Goal: Information Seeking & Learning: Learn about a topic

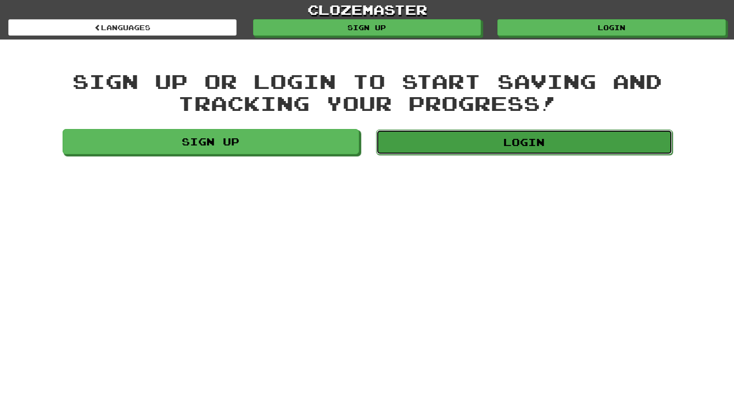
click at [363, 139] on link "Login" at bounding box center [524, 141] width 296 height 25
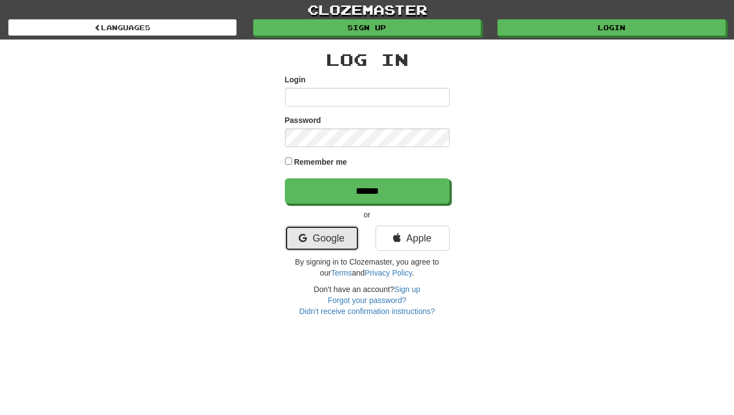
click at [335, 233] on link "Google" at bounding box center [322, 237] width 74 height 25
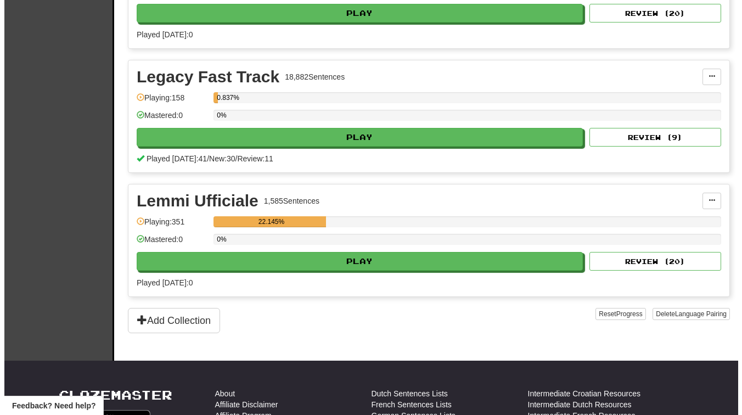
scroll to position [1178, 0]
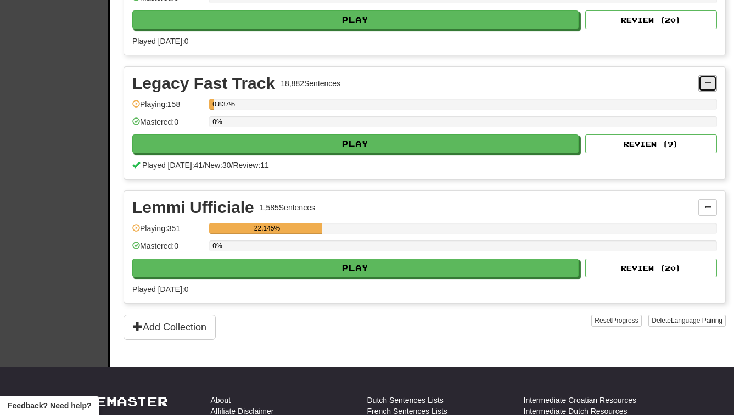
click at [703, 81] on button at bounding box center [707, 83] width 19 height 16
click at [670, 98] on link "Manage Sentences" at bounding box center [659, 103] width 114 height 14
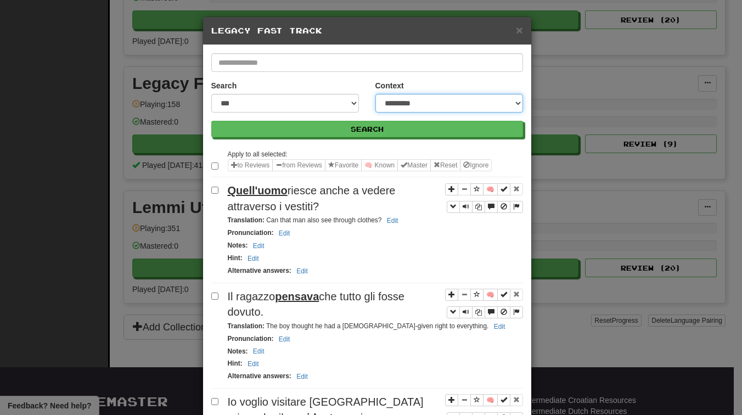
click at [375, 103] on select "**********" at bounding box center [449, 103] width 148 height 19
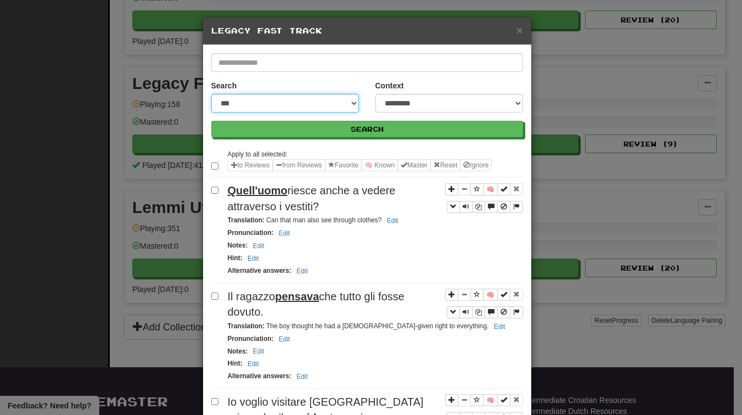
click at [314, 110] on select "**********" at bounding box center [285, 103] width 148 height 19
click at [211, 94] on select "**********" at bounding box center [285, 103] width 148 height 19
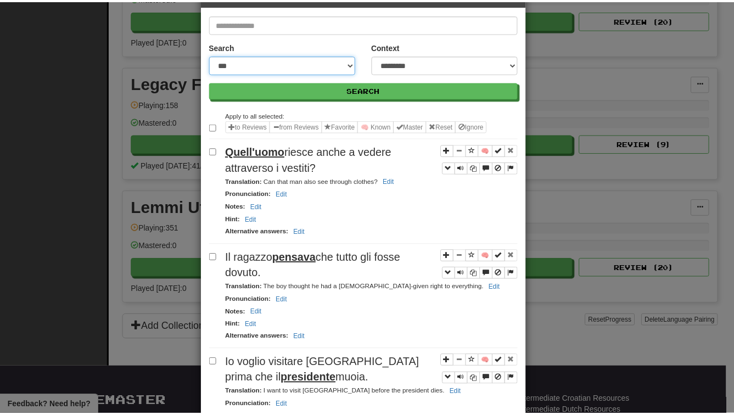
scroll to position [0, 0]
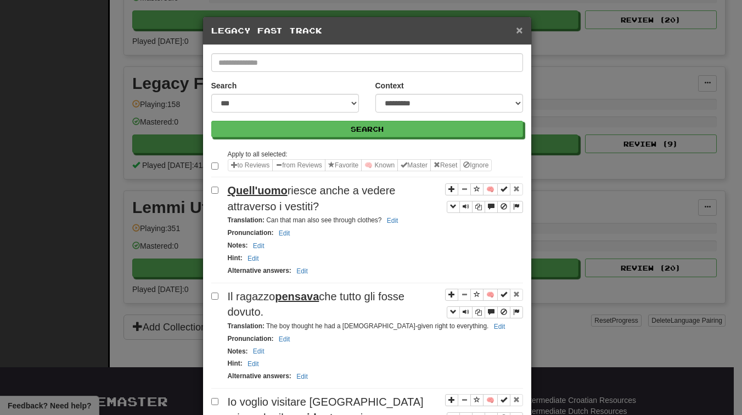
click at [517, 31] on span "×" at bounding box center [519, 30] width 7 height 13
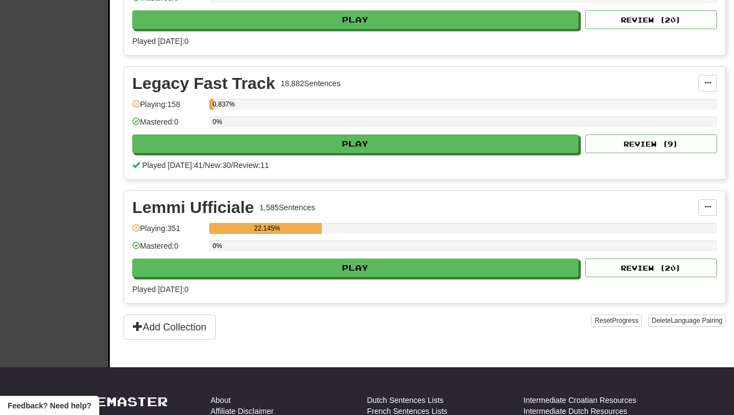
click at [217, 80] on div "Legacy Fast Track" at bounding box center [203, 83] width 143 height 16
click at [707, 89] on button at bounding box center [707, 83] width 19 height 16
click at [705, 83] on span at bounding box center [707, 83] width 7 height 7
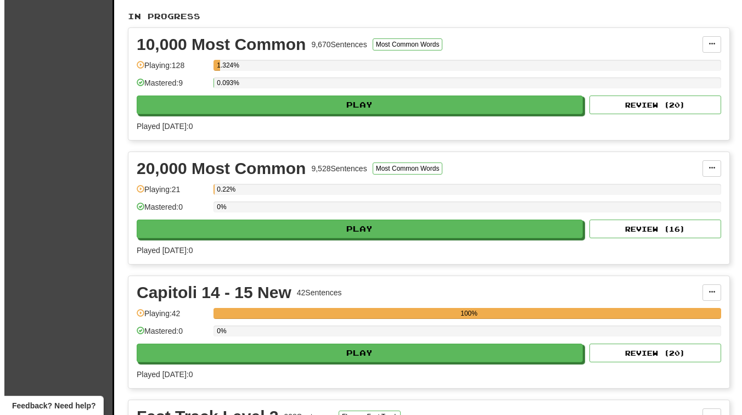
scroll to position [219, 0]
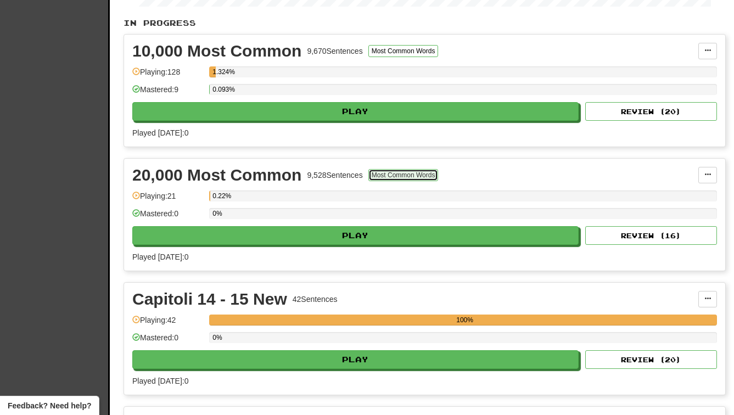
click at [390, 181] on button "Most Common Words" at bounding box center [403, 175] width 70 height 12
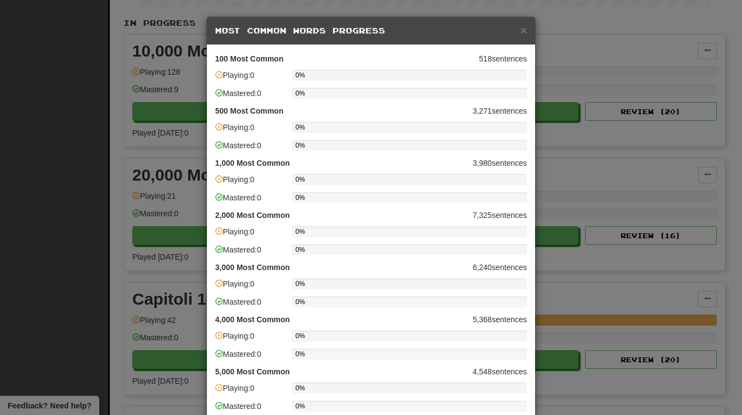
click at [243, 116] on strong "500 Most Common" at bounding box center [249, 110] width 68 height 11
click at [243, 114] on strong "500 Most Common" at bounding box center [249, 110] width 68 height 11
click at [278, 34] on h5 "Most Common Words Progress" at bounding box center [371, 30] width 312 height 11
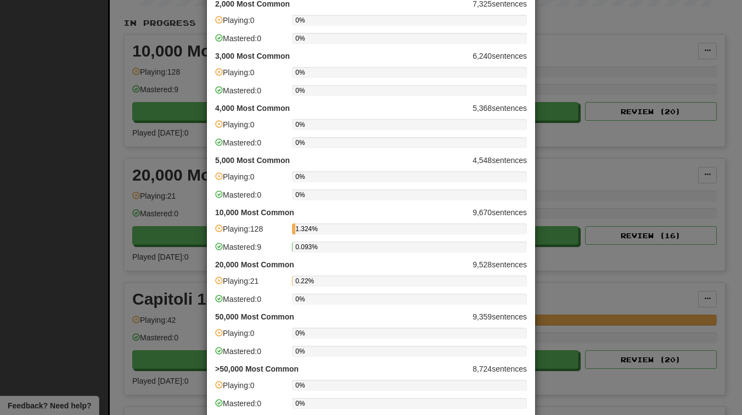
scroll to position [291, 0]
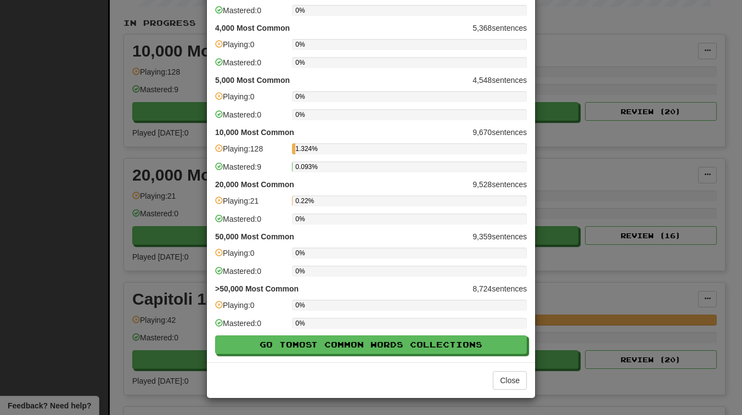
click at [261, 185] on strong "20,000 Most Common" at bounding box center [254, 184] width 79 height 11
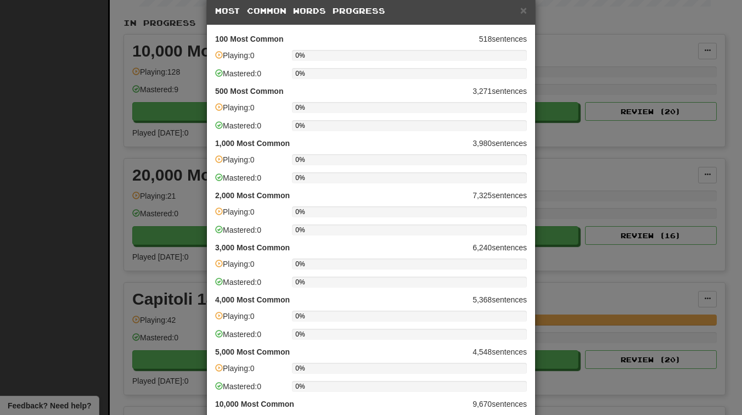
scroll to position [18, 0]
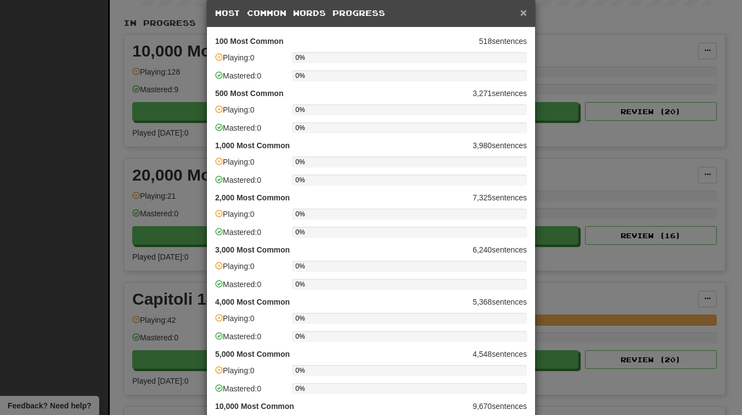
click at [520, 13] on span "×" at bounding box center [523, 12] width 7 height 13
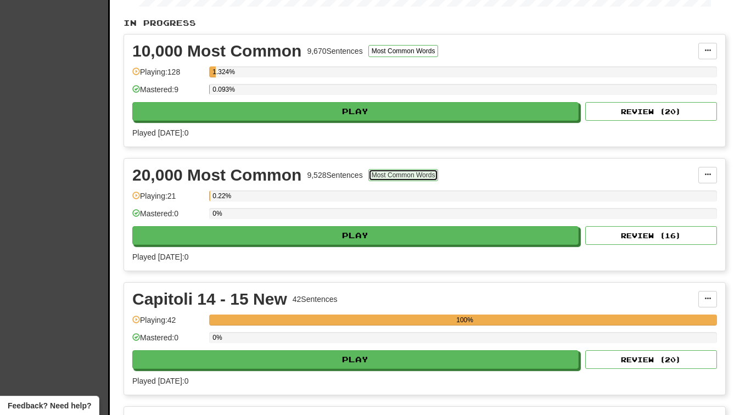
click at [399, 176] on button "Most Common Words" at bounding box center [403, 175] width 70 height 12
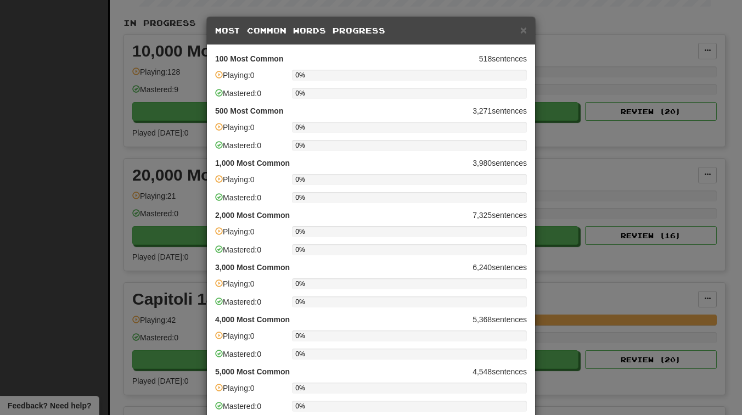
scroll to position [291, 0]
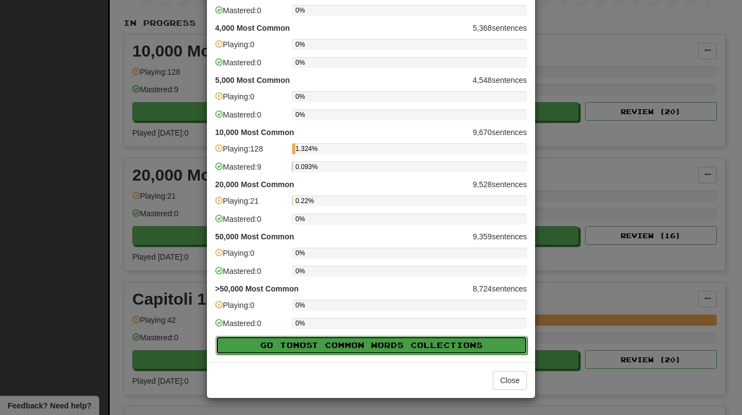
click at [347, 348] on span "Most Common Words" at bounding box center [351, 344] width 117 height 9
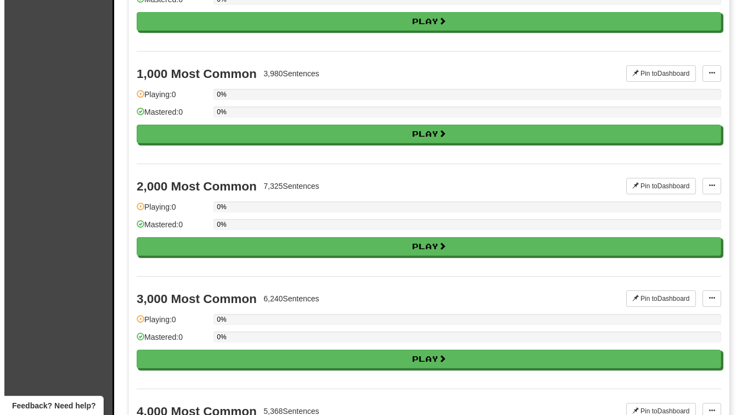
scroll to position [1499, 0]
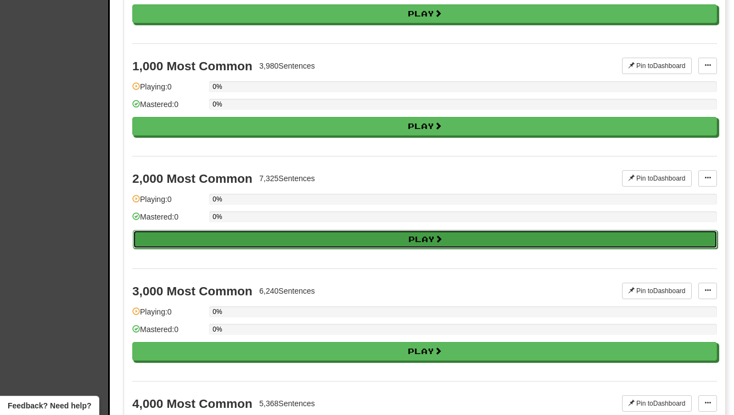
click at [199, 236] on button "Play" at bounding box center [425, 239] width 584 height 19
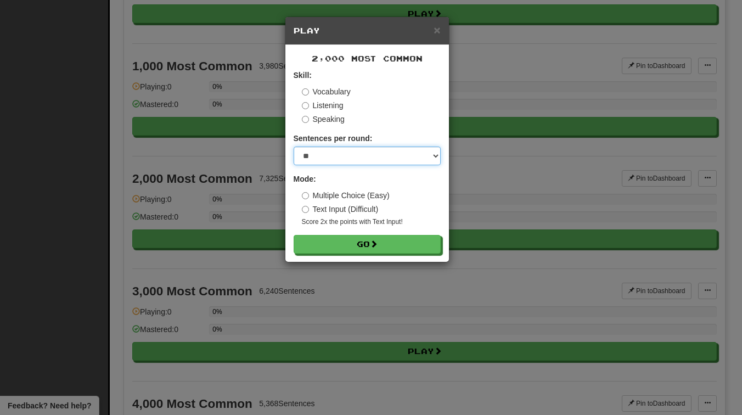
click at [311, 157] on select "* ** ** ** ** ** *** ********" at bounding box center [367, 155] width 147 height 19
select select "***"
click at [294, 146] on select "* ** ** ** ** ** *** ********" at bounding box center [367, 155] width 147 height 19
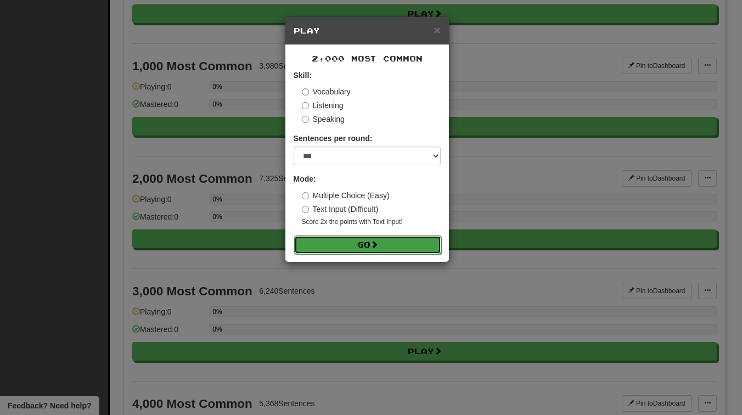
click at [328, 244] on button "Go" at bounding box center [367, 244] width 147 height 19
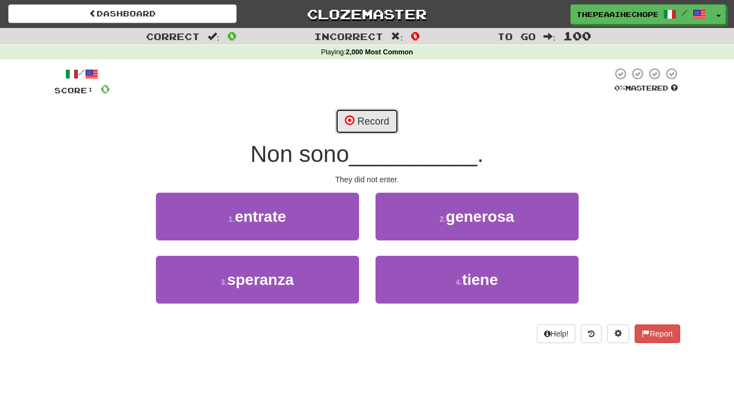
click at [356, 128] on button "Record" at bounding box center [366, 121] width 63 height 25
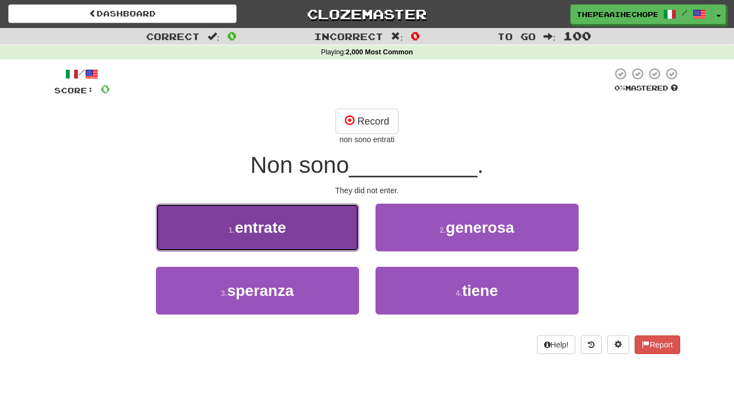
click at [303, 211] on button "1 . entrate" at bounding box center [257, 228] width 203 height 48
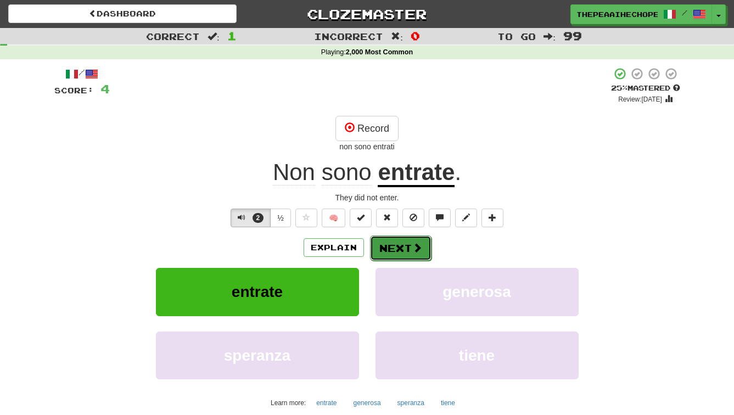
click at [386, 249] on button "Next" at bounding box center [400, 247] width 61 height 25
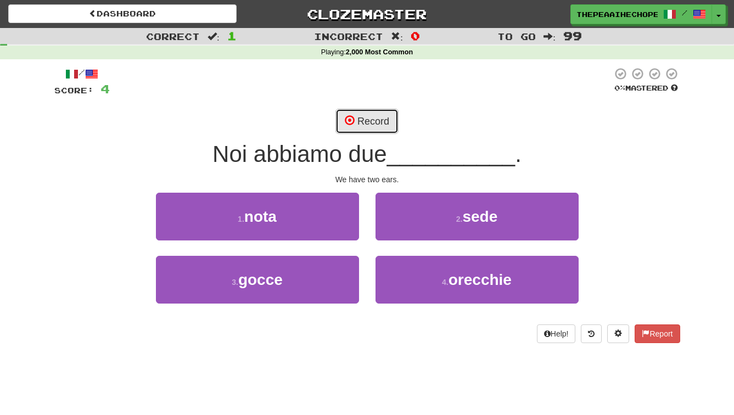
click at [356, 131] on button "Record" at bounding box center [366, 121] width 63 height 25
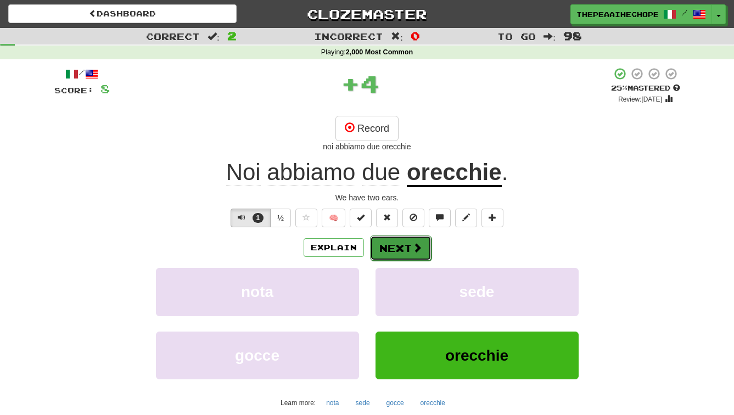
click at [393, 247] on button "Next" at bounding box center [400, 247] width 61 height 25
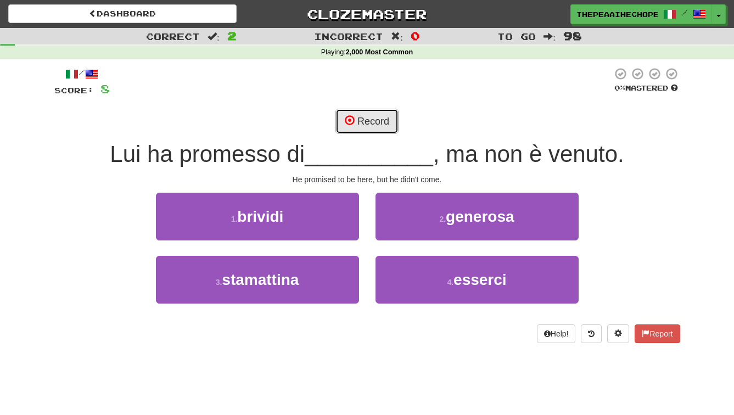
click at [354, 120] on span at bounding box center [350, 120] width 10 height 10
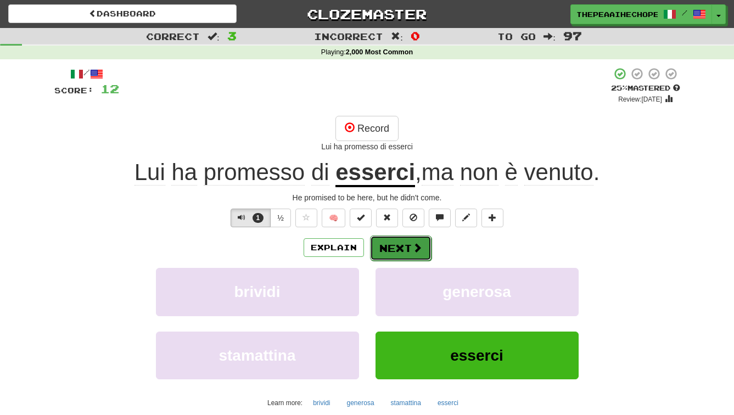
click at [373, 249] on button "Next" at bounding box center [400, 247] width 61 height 25
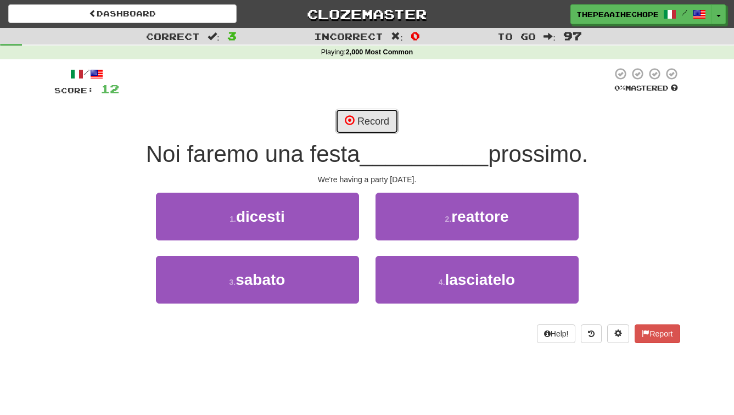
click at [361, 122] on button "Record" at bounding box center [366, 121] width 63 height 25
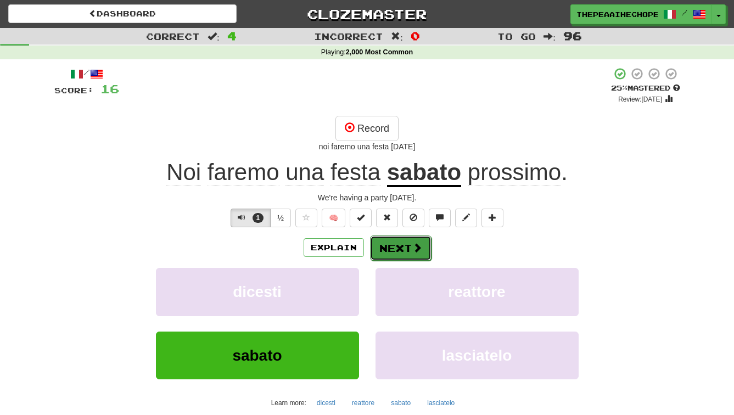
click at [384, 245] on button "Next" at bounding box center [400, 247] width 61 height 25
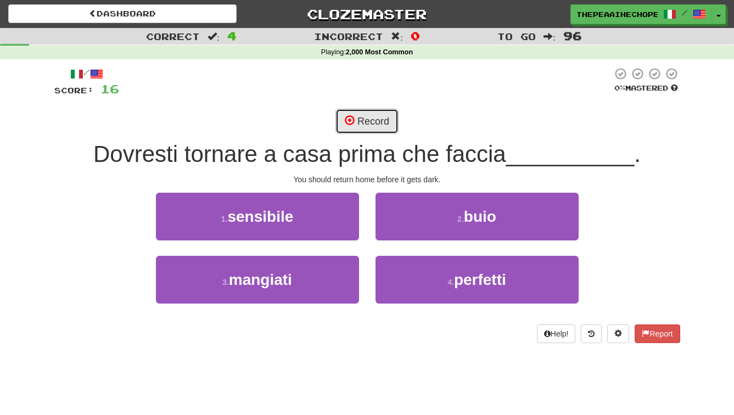
click at [351, 127] on button "Record" at bounding box center [366, 121] width 63 height 25
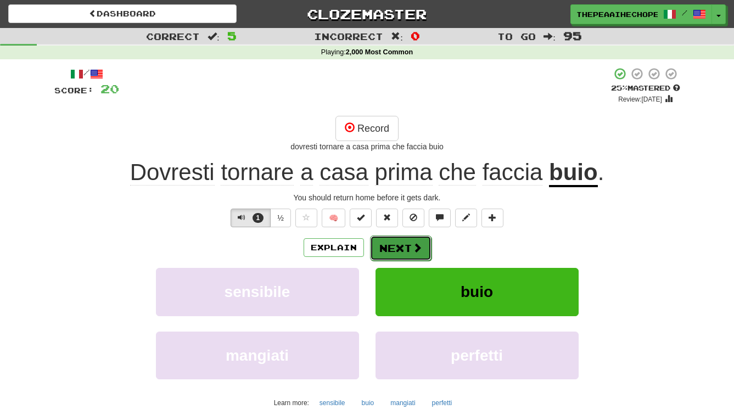
click at [379, 248] on button "Next" at bounding box center [400, 247] width 61 height 25
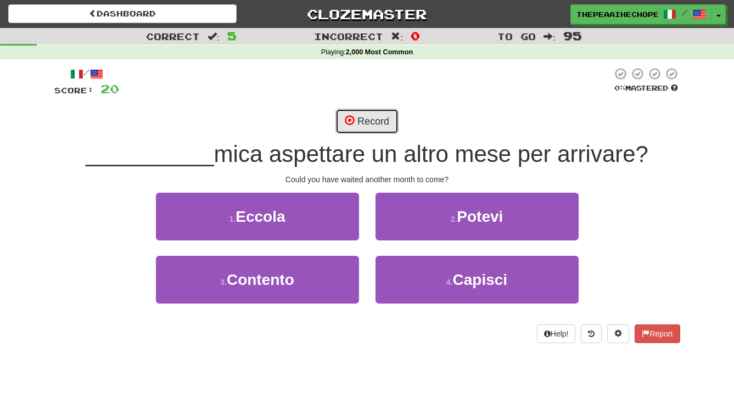
click at [364, 121] on button "Record" at bounding box center [366, 121] width 63 height 25
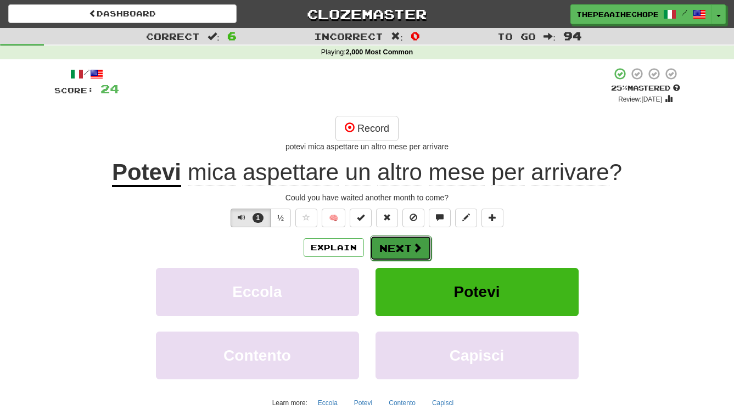
click at [396, 244] on button "Next" at bounding box center [400, 247] width 61 height 25
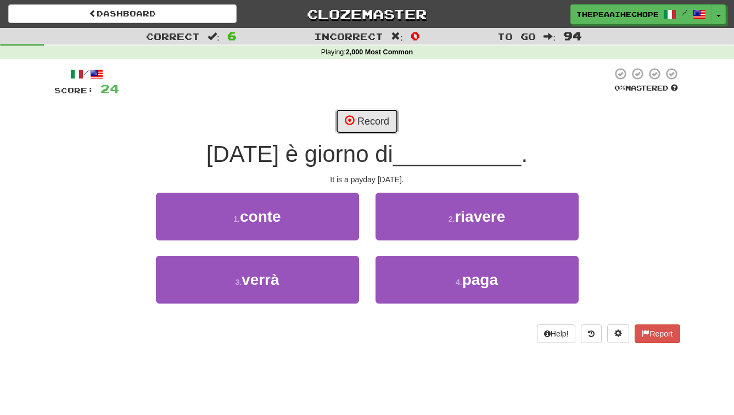
click at [348, 123] on span at bounding box center [350, 120] width 10 height 10
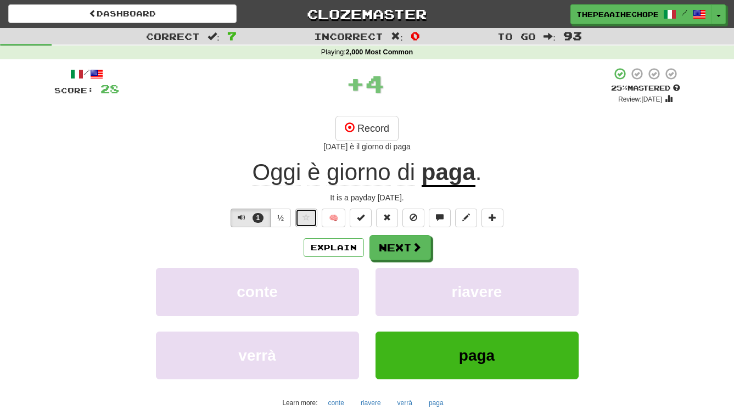
click at [302, 221] on button at bounding box center [306, 217] width 22 height 19
click at [393, 254] on button "Next" at bounding box center [400, 247] width 61 height 25
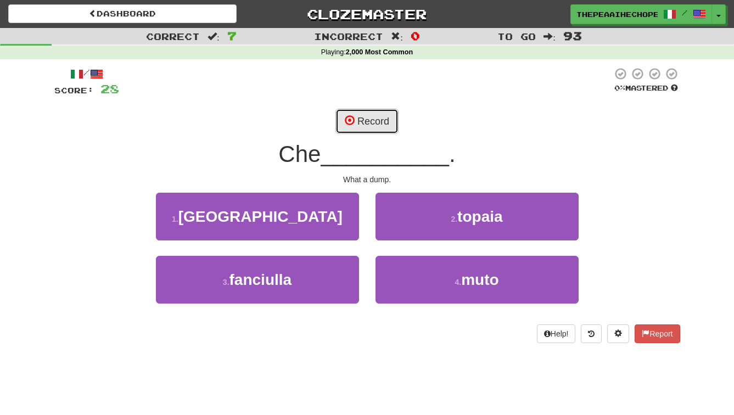
click at [349, 109] on button "Record" at bounding box center [366, 121] width 63 height 25
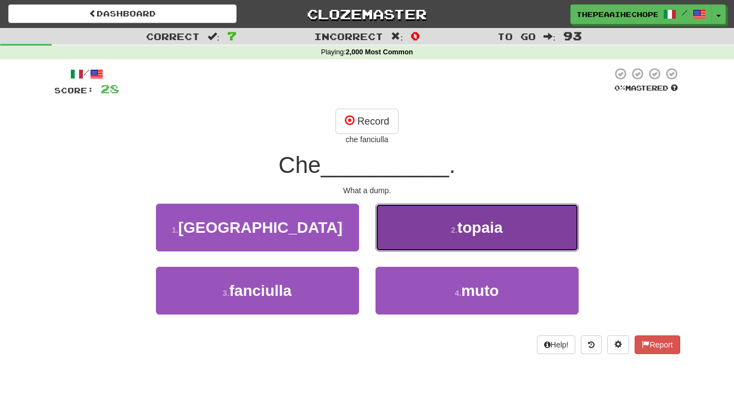
click at [420, 221] on button "2 . topaia" at bounding box center [476, 228] width 203 height 48
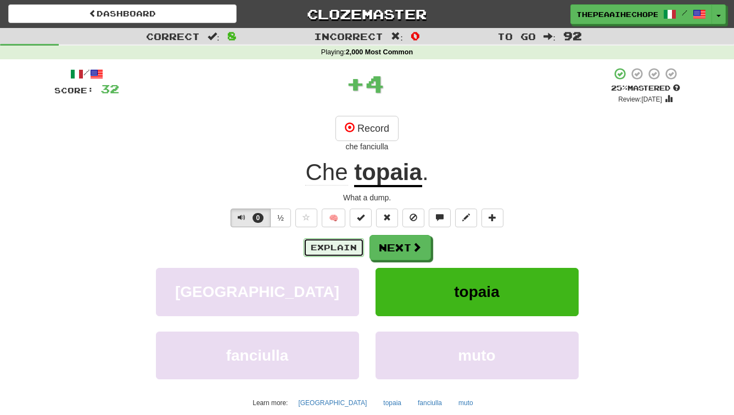
click at [339, 253] on button "Explain" at bounding box center [333, 247] width 60 height 19
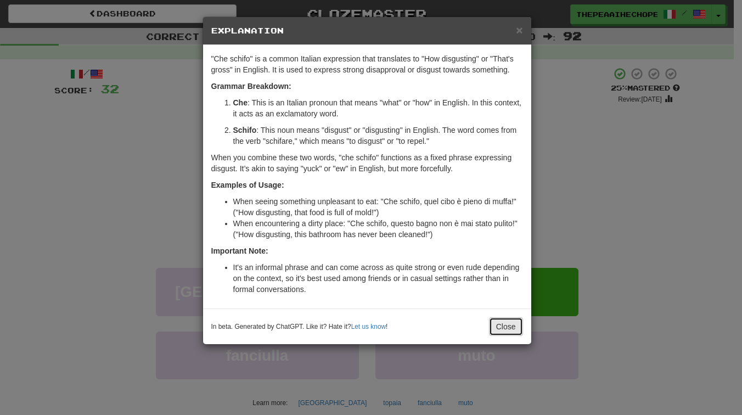
click at [499, 326] on button "Close" at bounding box center [506, 326] width 34 height 19
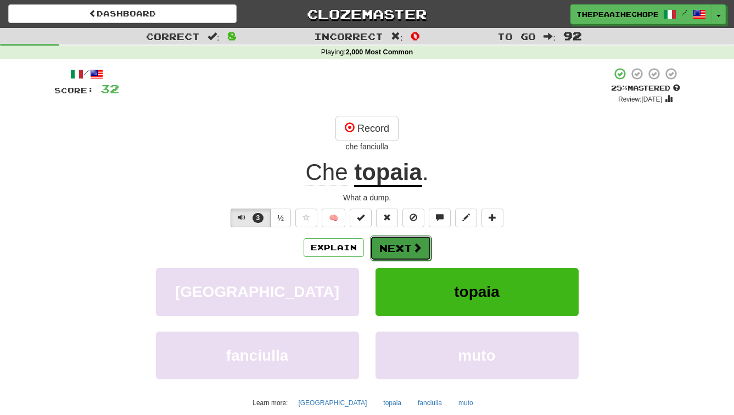
click at [407, 249] on button "Next" at bounding box center [400, 247] width 61 height 25
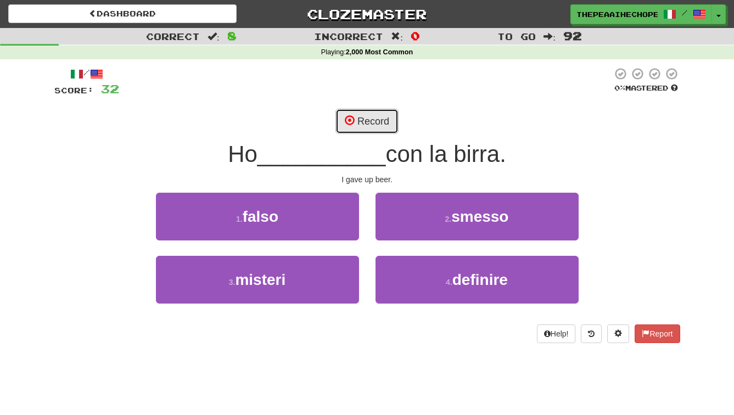
click at [345, 127] on button "Record" at bounding box center [366, 121] width 63 height 25
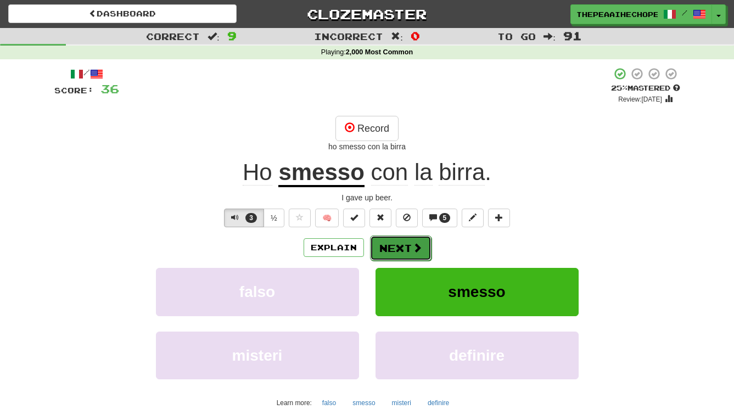
click at [391, 245] on button "Next" at bounding box center [400, 247] width 61 height 25
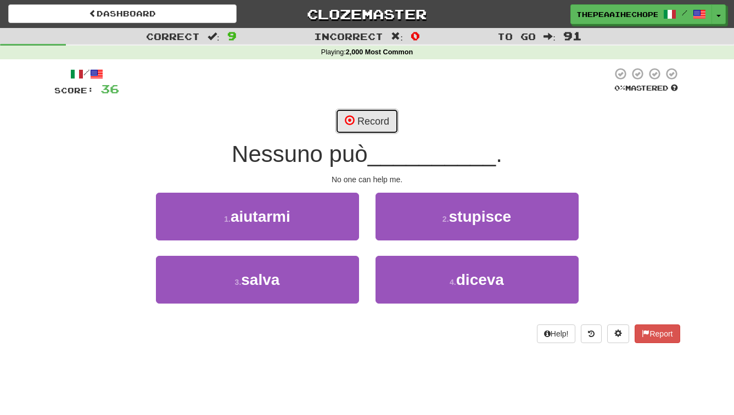
click at [361, 122] on button "Record" at bounding box center [366, 121] width 63 height 25
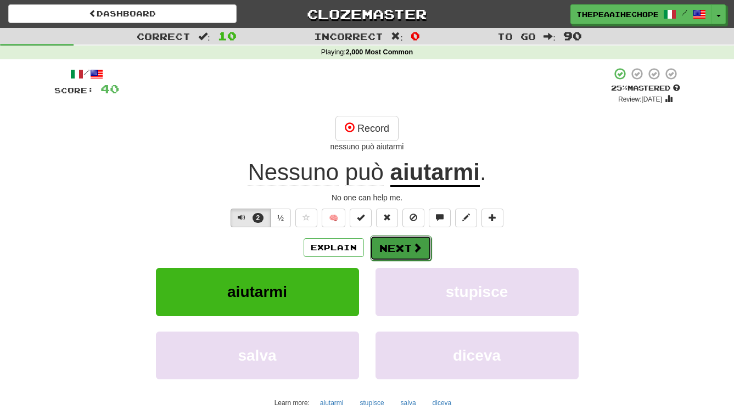
click at [412, 249] on span at bounding box center [417, 248] width 10 height 10
